Goal: Information Seeking & Learning: Find specific fact

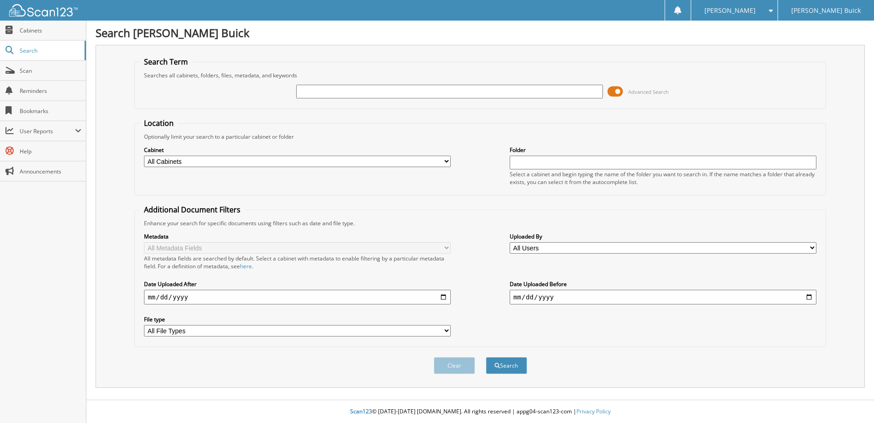
click at [371, 89] on input "text" at bounding box center [449, 92] width 307 height 14
type input "9599"
click at [486, 357] on button "Search" at bounding box center [506, 365] width 41 height 17
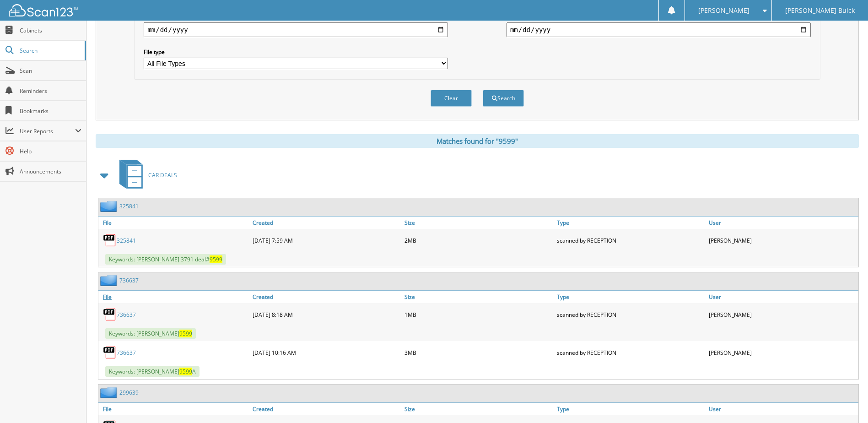
scroll to position [366, 0]
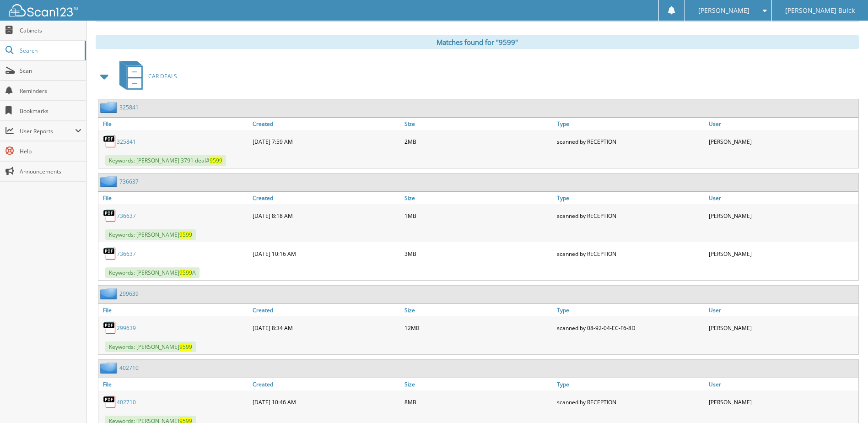
click at [131, 328] on link "299639" at bounding box center [126, 328] width 19 height 8
click at [131, 327] on link "299639" at bounding box center [126, 328] width 19 height 8
